Goal: Task Accomplishment & Management: Complete application form

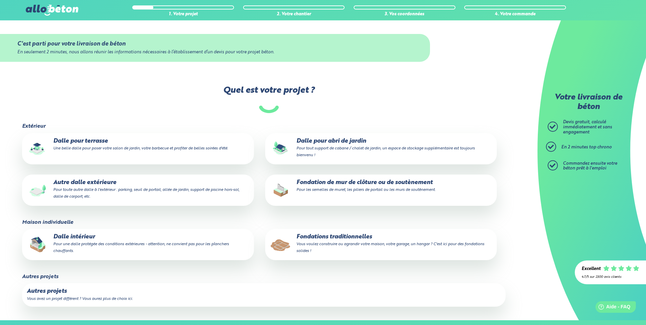
click at [101, 149] on small "Une belle dalle pour poser votre salon de jardin, votre barbecue et profiter de…" at bounding box center [140, 148] width 175 height 4
click at [0, 0] on input "Dalle pour terrasse Une belle dalle pour poser votre salon de jardin, votre bar…" at bounding box center [0, 0] width 0 height 0
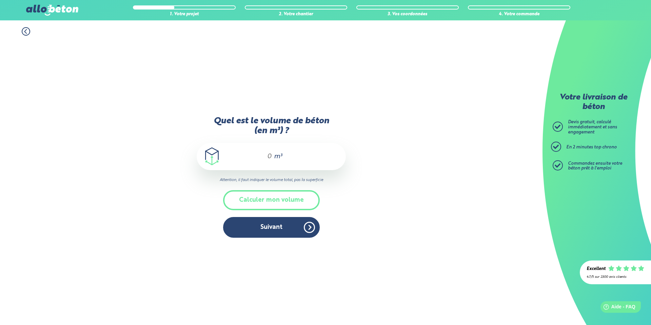
click at [25, 31] on icon at bounding box center [26, 31] width 8 height 8
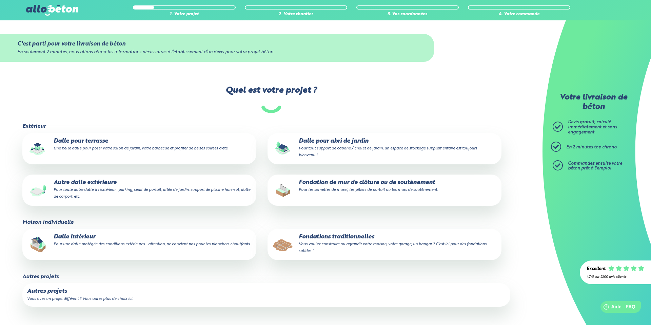
click at [95, 199] on p "Autre dalle extérieure Pour toute autre dalle à l'extérieur : parking, seuil de…" at bounding box center [139, 189] width 225 height 21
click at [0, 0] on input "Autre dalle extérieure Pour toute autre dalle à l'extérieur : parking, seuil de…" at bounding box center [0, 0] width 0 height 0
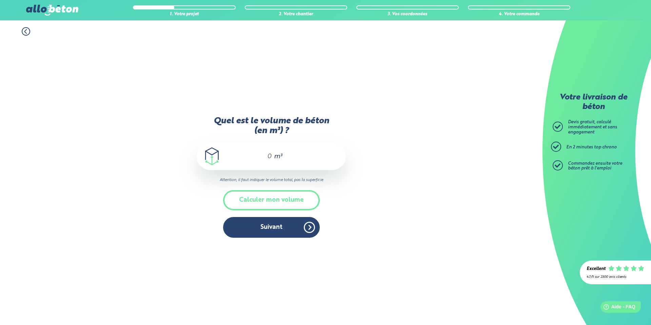
drag, startPoint x: 267, startPoint y: 156, endPoint x: 275, endPoint y: 162, distance: 10.1
click at [275, 162] on div "m³" at bounding box center [271, 156] width 149 height 27
type input "5"
click at [318, 159] on div "5 m³" at bounding box center [271, 156] width 149 height 27
click at [269, 225] on button "Suivant" at bounding box center [271, 227] width 97 height 21
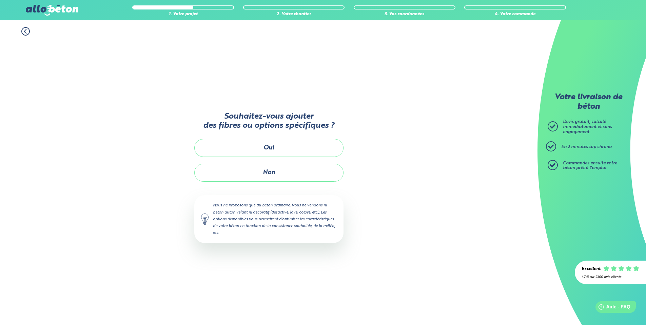
scroll to position [608, 0]
